Goal: Task Accomplishment & Management: Manage account settings

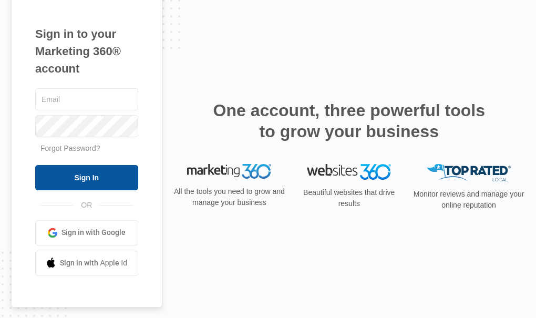
type input "[EMAIL_ADDRESS][DOMAIN_NAME]"
click at [106, 177] on input "Sign In" at bounding box center [86, 177] width 103 height 25
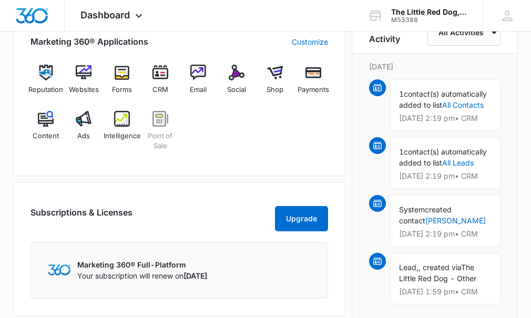
scroll to position [331, 0]
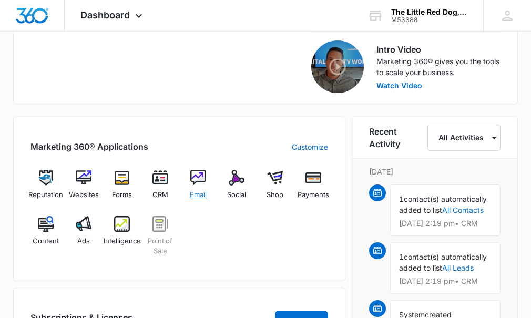
click at [200, 178] on img at bounding box center [198, 178] width 16 height 16
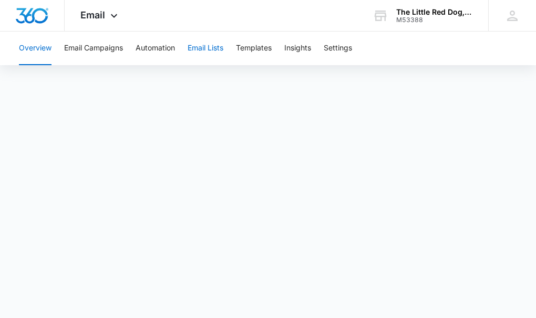
click at [215, 47] on button "Email Lists" at bounding box center [206, 49] width 36 height 34
